Goal: Find contact information: Find contact information

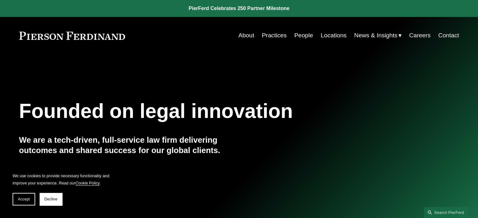
click at [449, 37] on link "Contact" at bounding box center [448, 36] width 21 height 12
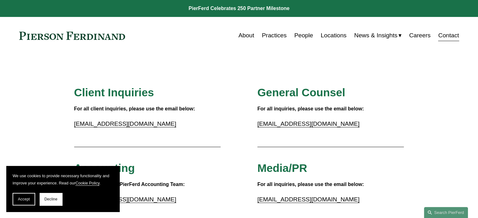
click at [330, 32] on link "Locations" at bounding box center [333, 36] width 26 height 12
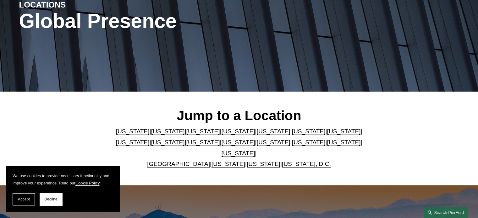
scroll to position [157, 0]
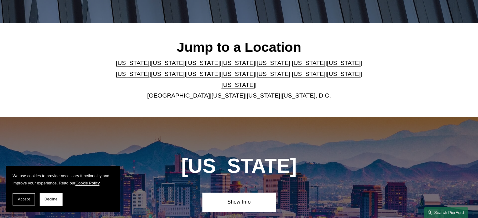
click at [186, 66] on link "[US_STATE]" at bounding box center [203, 63] width 34 height 7
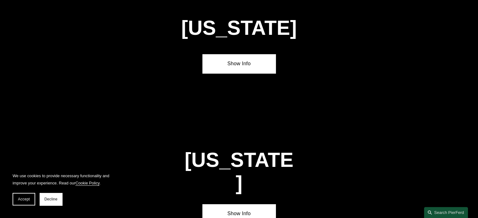
scroll to position [1852, 0]
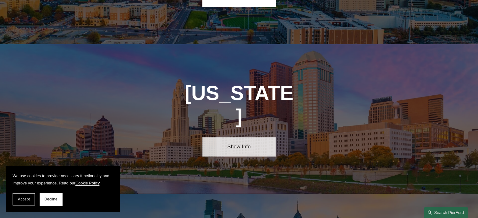
click at [237, 138] on link "Show Info" at bounding box center [238, 147] width 73 height 19
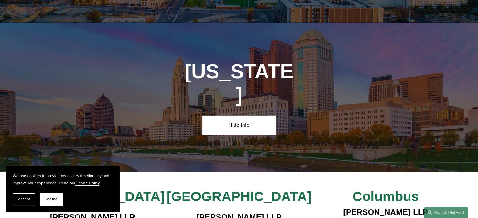
scroll to position [1915, 0]
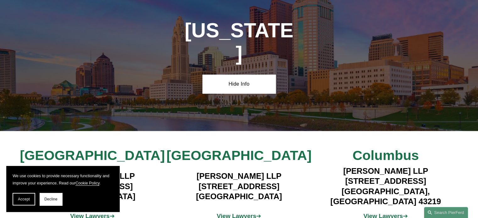
drag, startPoint x: 440, startPoint y: 124, endPoint x: 332, endPoint y: 127, distance: 108.1
click at [332, 166] on h4 "Pierson Ferdinand LLP 4449 Easton Way, Suite 200 Columbus, OH 43219" at bounding box center [385, 186] width 147 height 41
copy h4 "4449 Easton Way, Suite 200"
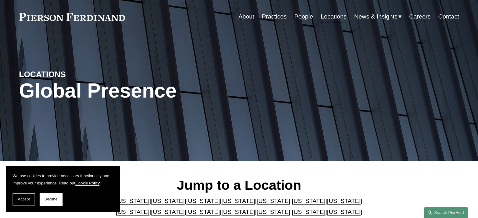
scroll to position [0, 0]
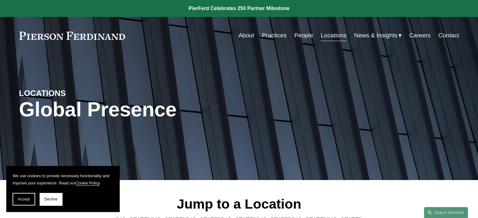
click at [296, 34] on link "People" at bounding box center [303, 36] width 19 height 12
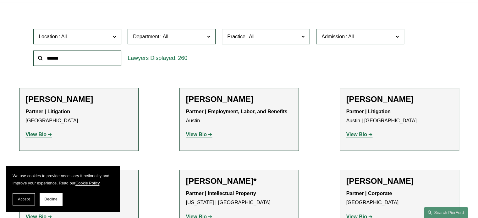
scroll to position [188, 0]
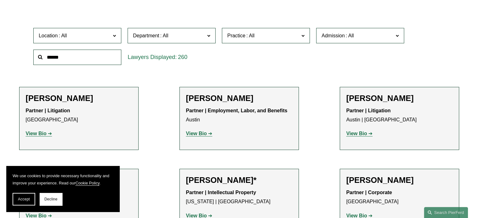
click at [185, 34] on span "Department" at bounding box center [169, 35] width 72 height 8
click at [357, 37] on span "Admission" at bounding box center [357, 35] width 72 height 8
click at [263, 35] on span "Practice" at bounding box center [263, 35] width 72 height 8
drag, startPoint x: 40, startPoint y: 73, endPoint x: 67, endPoint y: 40, distance: 42.0
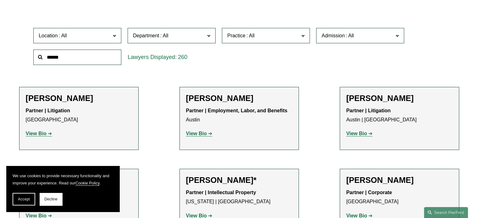
click at [69, 34] on span "Location" at bounding box center [75, 35] width 72 height 8
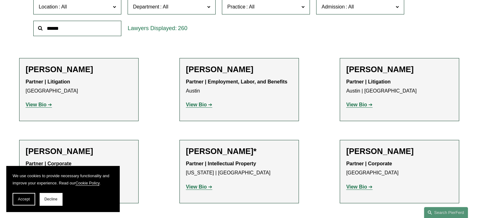
scroll to position [251, 0]
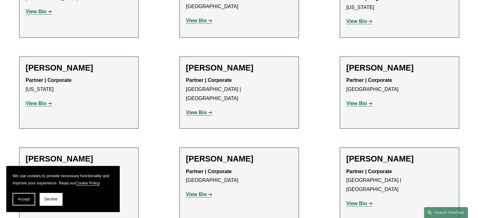
scroll to position [7665, 0]
